Goal: Use online tool/utility: Utilize a website feature to perform a specific function

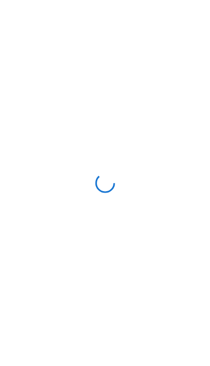
click at [19, 17] on div at bounding box center [105, 183] width 210 height 366
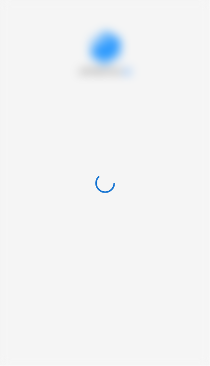
click at [19, 17] on div at bounding box center [105, 183] width 210 height 366
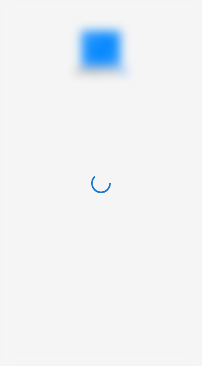
click at [18, 17] on div "APPRENTICE AI" at bounding box center [101, 183] width 202 height 366
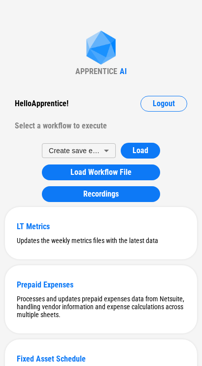
click at [160, 103] on span "Logout" at bounding box center [164, 104] width 22 height 8
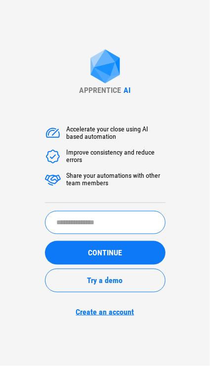
click at [97, 214] on input "text" at bounding box center [105, 222] width 120 height 23
type input "********"
click at [45, 241] on button "CONTINUE" at bounding box center [105, 253] width 120 height 24
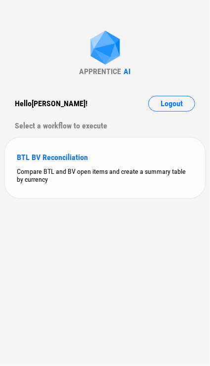
click at [156, 171] on div "Compare BTL and BV open items and create a summary table by currency" at bounding box center [105, 175] width 176 height 16
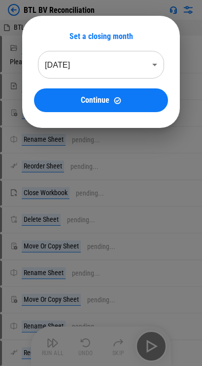
click at [97, 73] on body "BTL BV Reconciliation BTL Open Item 07-2025_09-08-2025 09_52 (1).xlsx Select Di…" at bounding box center [101, 183] width 202 height 366
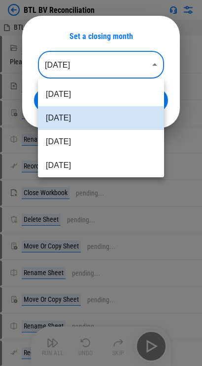
click at [106, 136] on li "Jul 2025" at bounding box center [101, 142] width 126 height 24
type input "********"
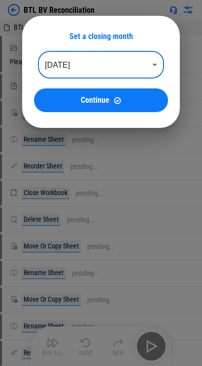
click at [110, 110] on button "Continue" at bounding box center [101, 100] width 134 height 24
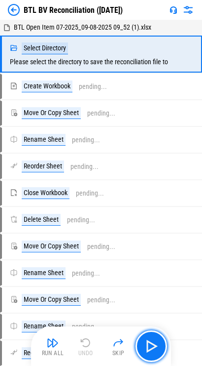
click at [153, 346] on img "button" at bounding box center [152, 346] width 16 height 16
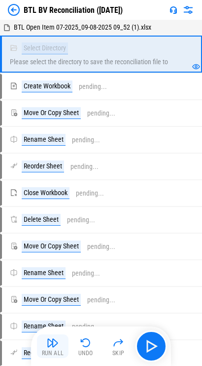
click at [45, 344] on button "Run All" at bounding box center [53, 346] width 32 height 24
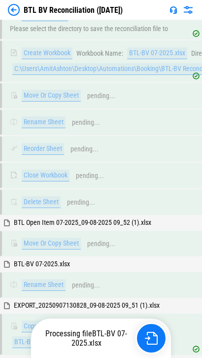
scroll to position [98, 0]
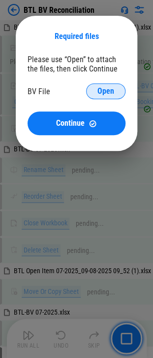
click at [101, 92] on span "Open" at bounding box center [106, 91] width 17 height 8
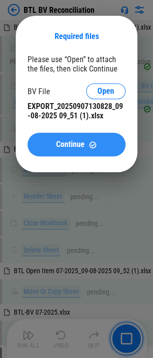
click at [94, 153] on button "Continue" at bounding box center [77, 145] width 98 height 24
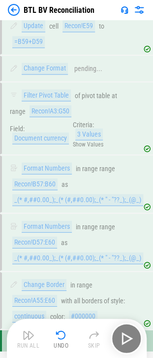
scroll to position [2938, 0]
